Goal: Transaction & Acquisition: Purchase product/service

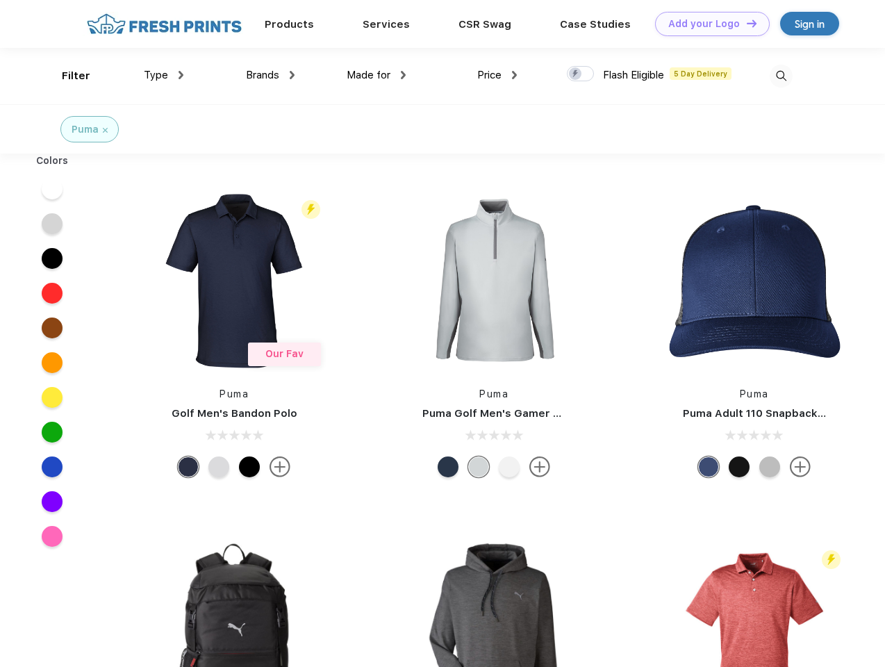
click at [707, 24] on link "Add your Logo Design Tool" at bounding box center [712, 24] width 115 height 24
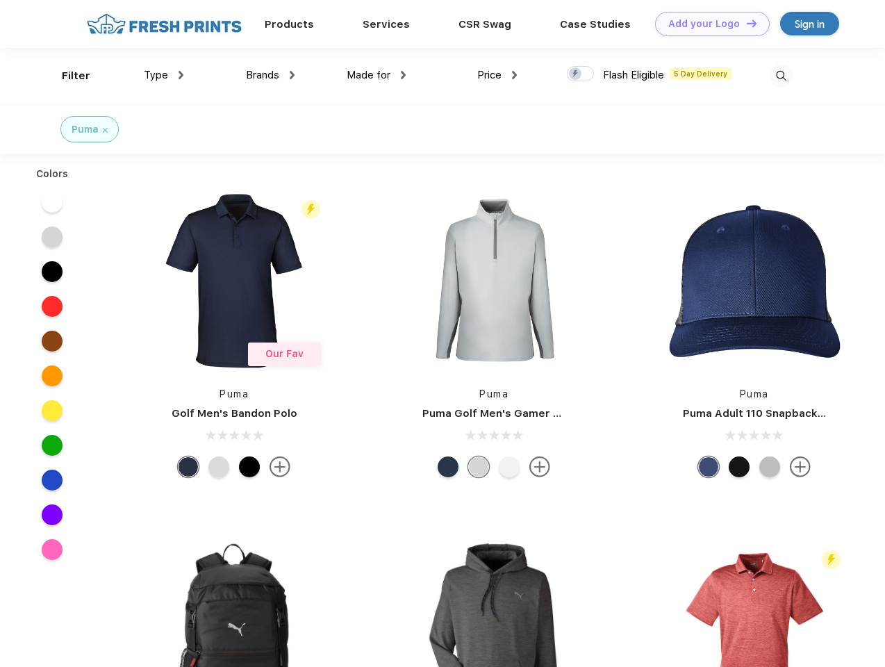
click at [0, 0] on div "Design Tool" at bounding box center [0, 0] width 0 height 0
click at [745, 23] on link "Add your Logo Design Tool" at bounding box center [712, 24] width 115 height 24
click at [67, 76] on div "Filter" at bounding box center [76, 76] width 28 height 16
click at [164, 75] on span "Type" at bounding box center [156, 75] width 24 height 13
click at [270, 75] on span "Brands" at bounding box center [262, 75] width 33 height 13
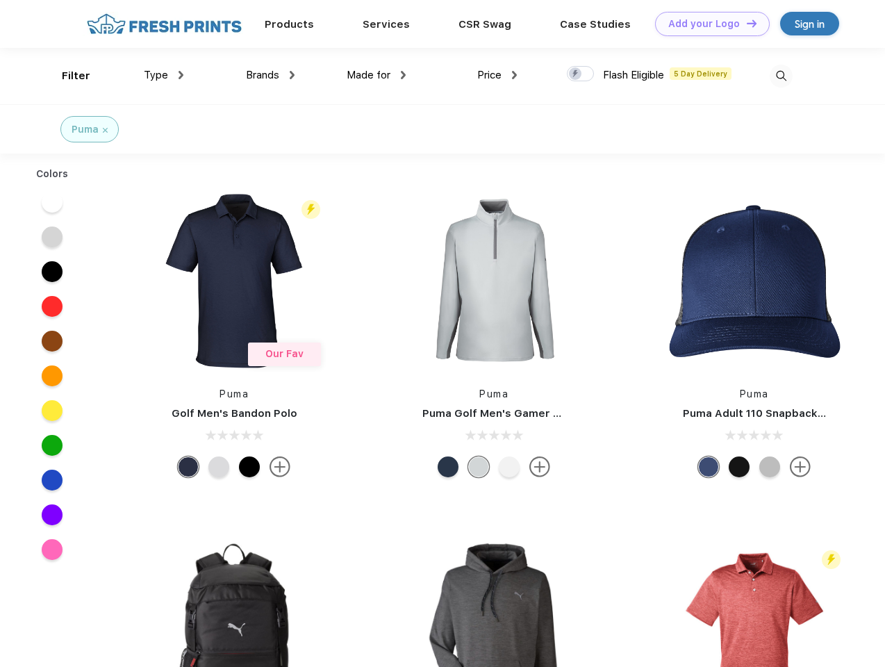
click at [376, 75] on span "Made for" at bounding box center [369, 75] width 44 height 13
click at [497, 75] on span "Price" at bounding box center [489, 75] width 24 height 13
click at [581, 74] on div at bounding box center [580, 73] width 27 height 15
click at [576, 74] on input "checkbox" at bounding box center [571, 69] width 9 height 9
click at [781, 76] on img at bounding box center [781, 76] width 23 height 23
